Goal: Task Accomplishment & Management: Manage account settings

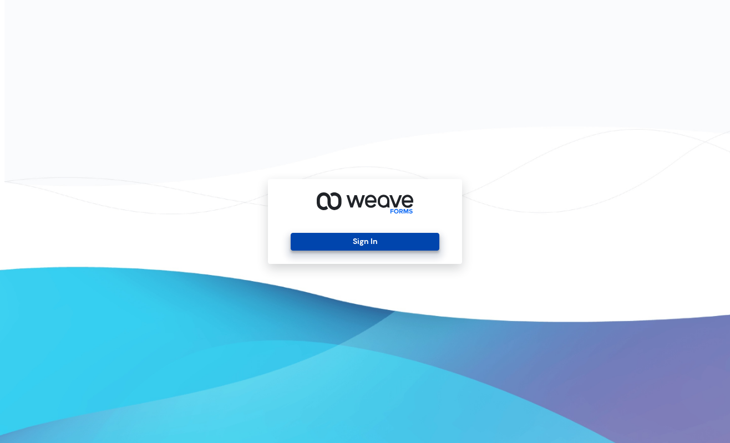
click at [362, 248] on button "Sign In" at bounding box center [365, 242] width 148 height 18
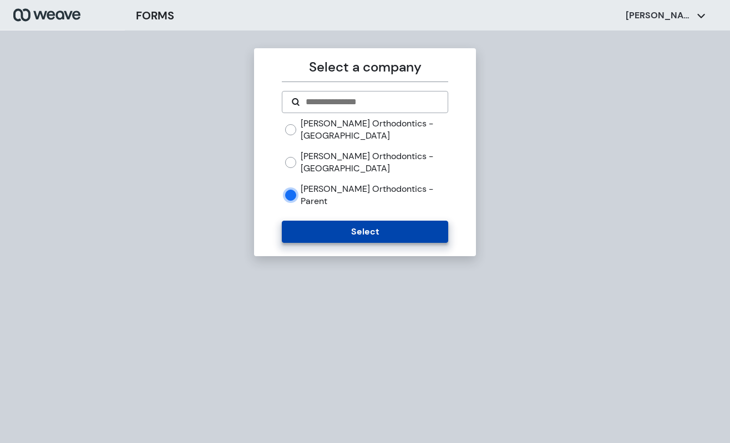
click at [361, 221] on button "Select" at bounding box center [365, 232] width 166 height 22
